Goal: Check status

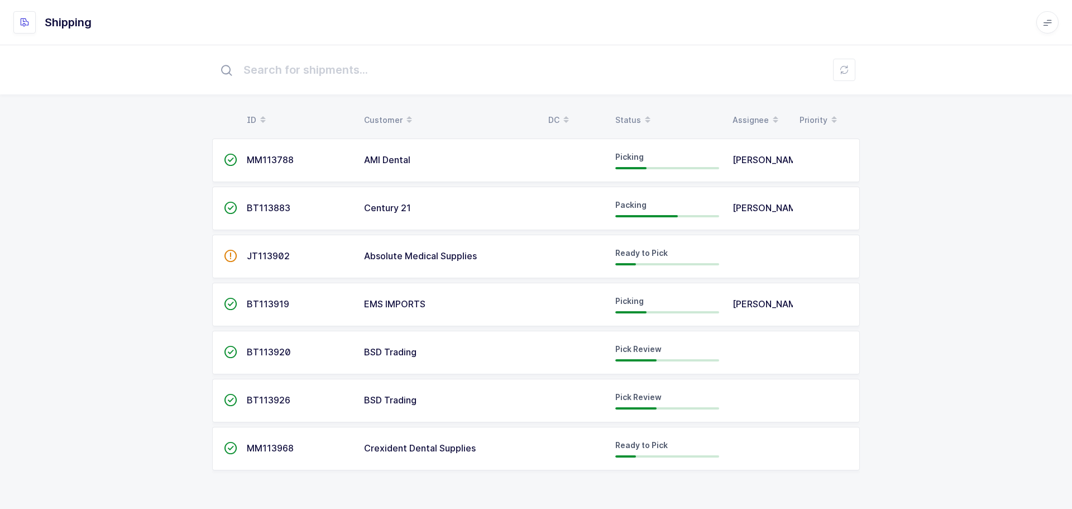
click at [626, 122] on div "Status" at bounding box center [668, 120] width 104 height 19
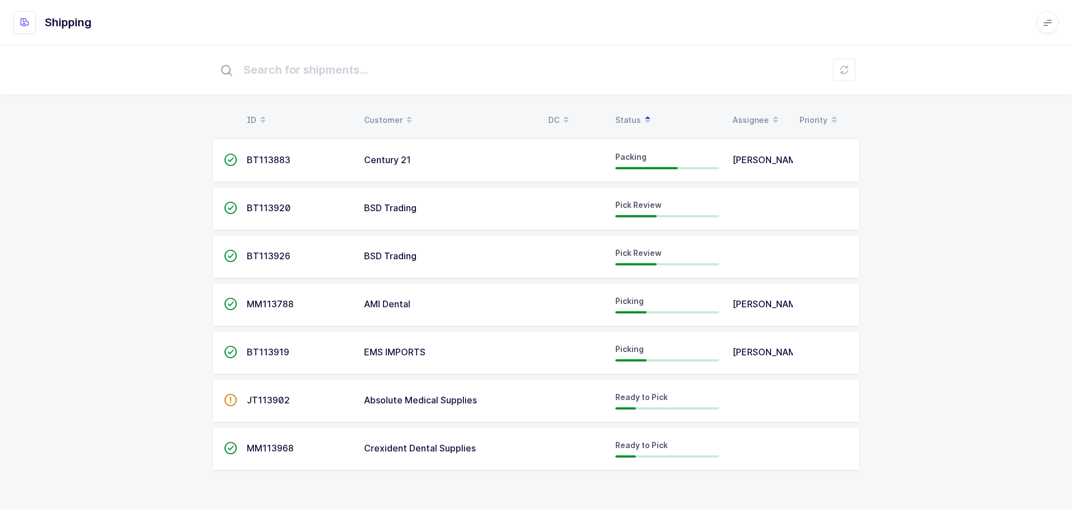
click at [263, 208] on span "BT113920" at bounding box center [269, 207] width 44 height 11
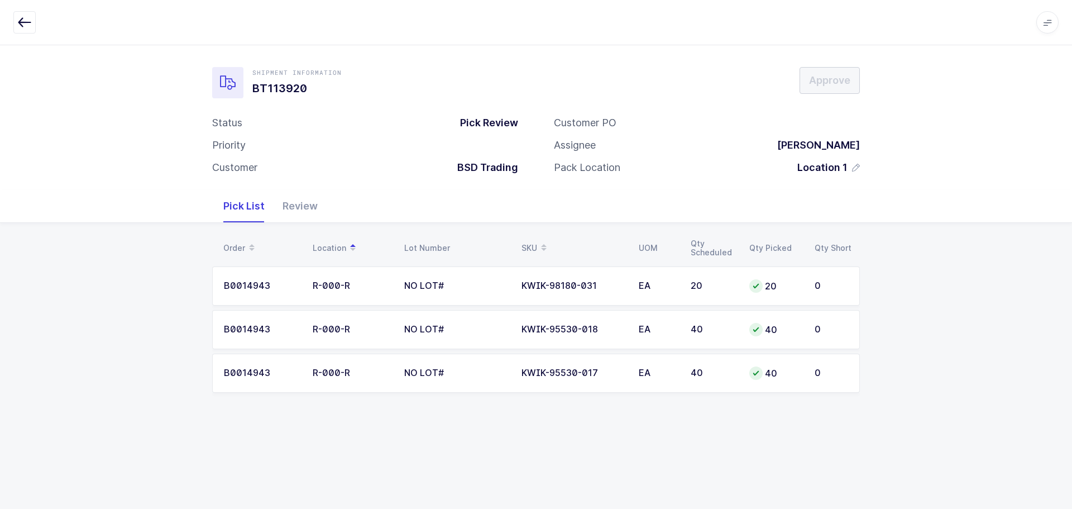
click at [28, 17] on icon "button" at bounding box center [24, 22] width 13 height 13
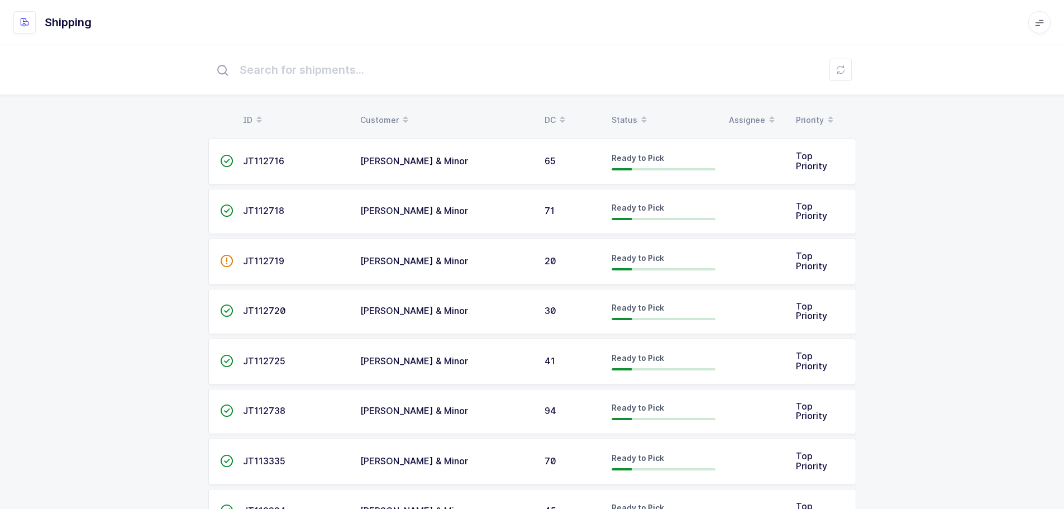
click at [627, 115] on div "Status" at bounding box center [664, 120] width 104 height 19
click at [625, 119] on div "Status" at bounding box center [664, 120] width 104 height 19
click at [637, 120] on span at bounding box center [643, 120] width 13 height 19
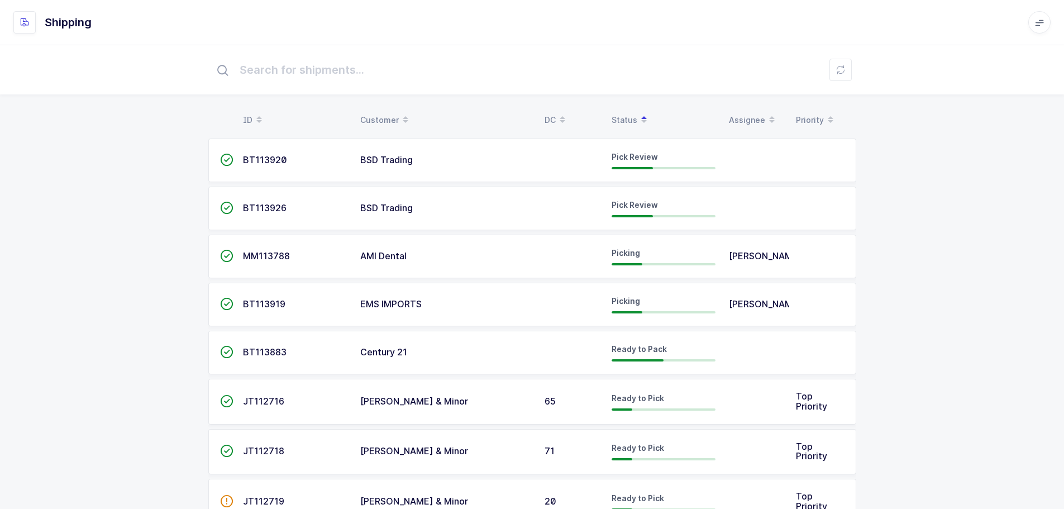
click at [854, 275] on td at bounding box center [822, 257] width 67 height 44
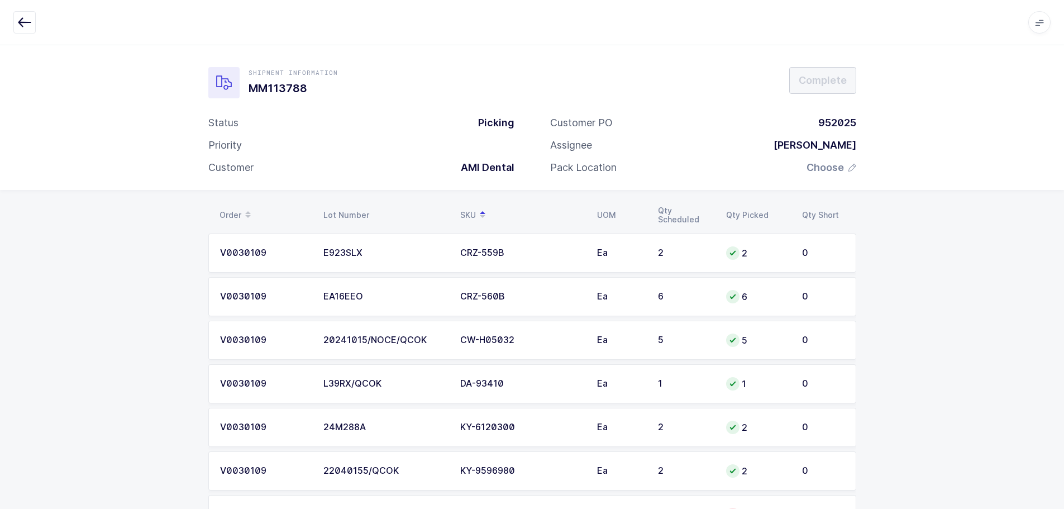
click at [29, 20] on icon "button" at bounding box center [24, 22] width 13 height 13
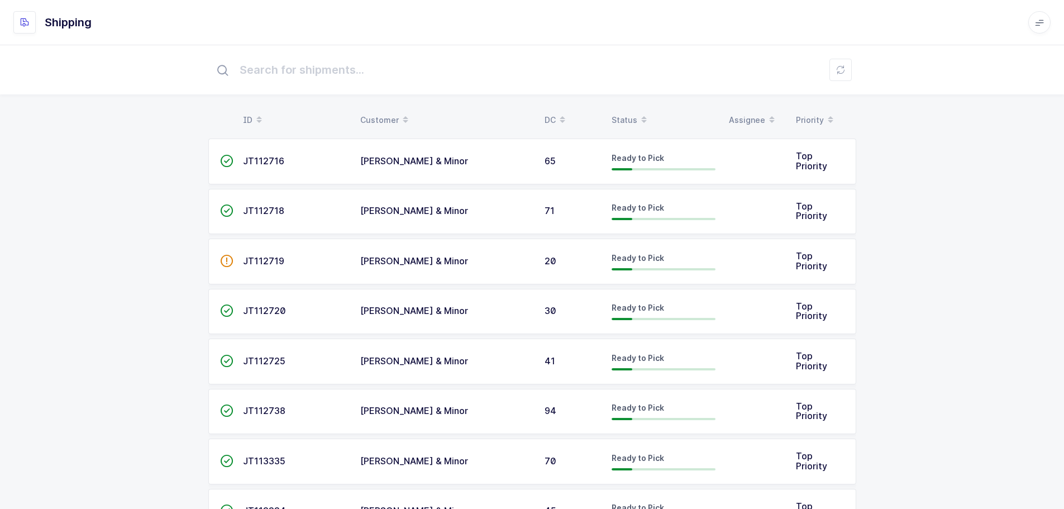
click at [631, 116] on div "Status" at bounding box center [664, 120] width 104 height 19
click at [629, 115] on div "Status" at bounding box center [664, 120] width 104 height 19
click at [628, 116] on div "Status" at bounding box center [664, 120] width 104 height 19
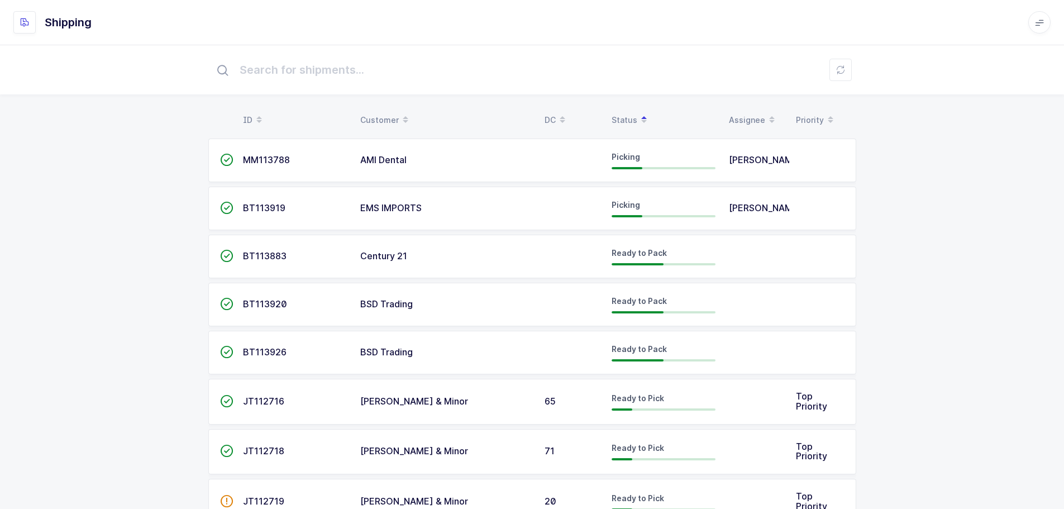
click at [272, 259] on span "BT113883" at bounding box center [265, 255] width 44 height 11
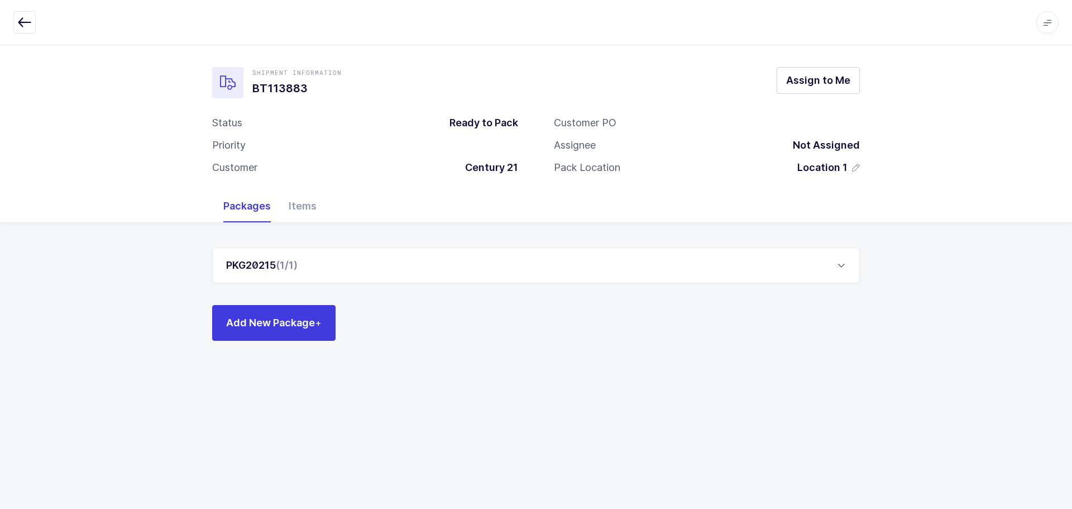
click at [308, 202] on div "Items" at bounding box center [303, 206] width 46 height 32
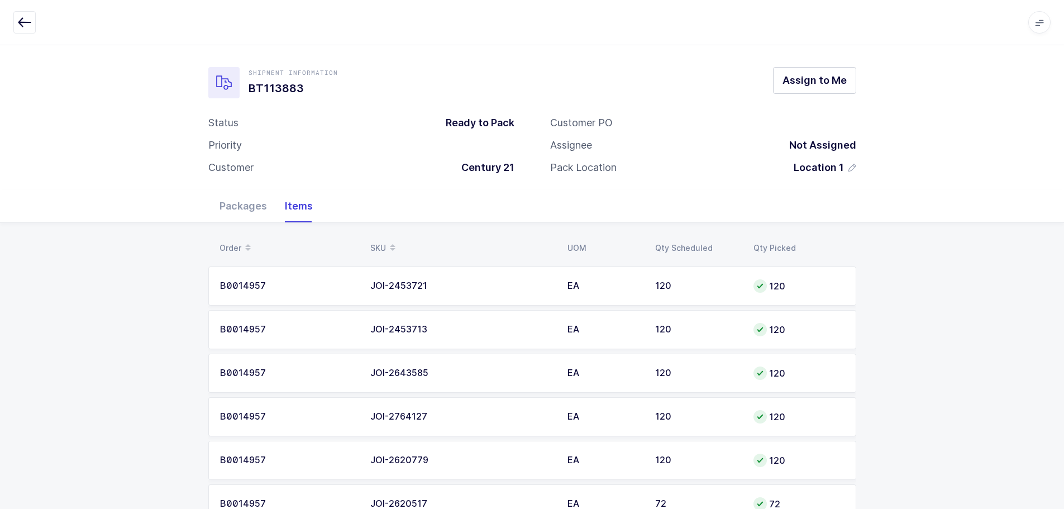
click at [27, 22] on icon "button" at bounding box center [24, 22] width 13 height 13
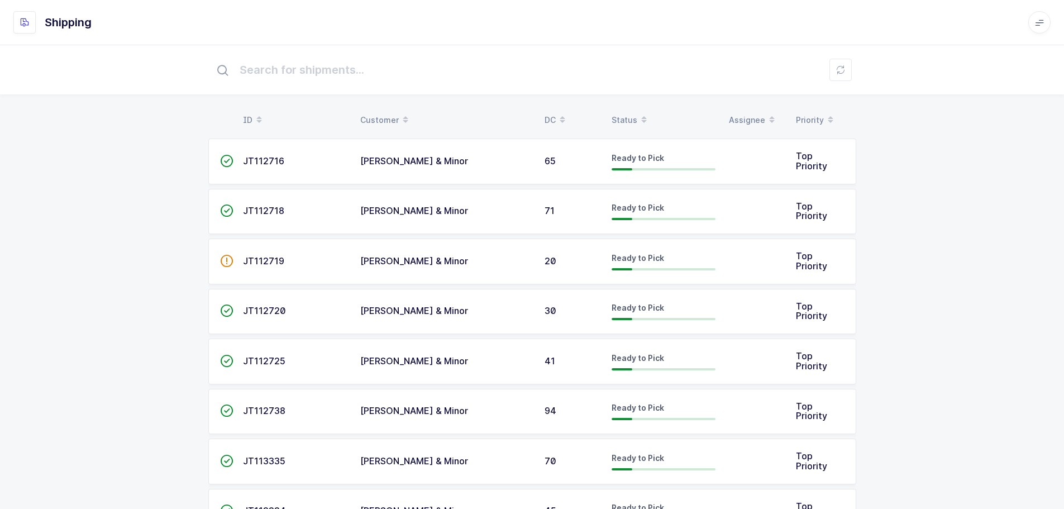
click at [637, 115] on span at bounding box center [643, 120] width 13 height 19
